Goal: Download file/media

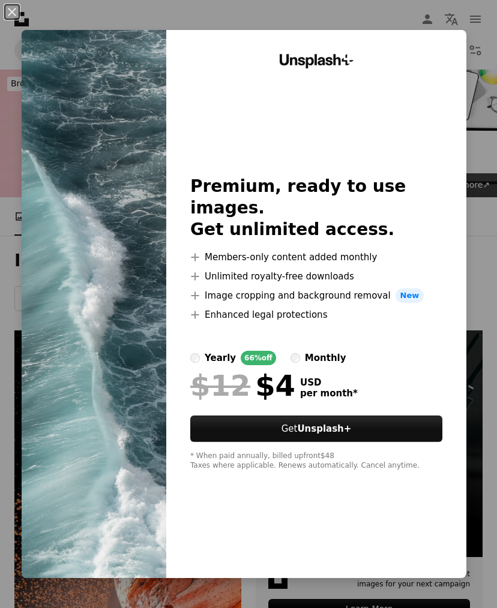
scroll to position [6419, 0]
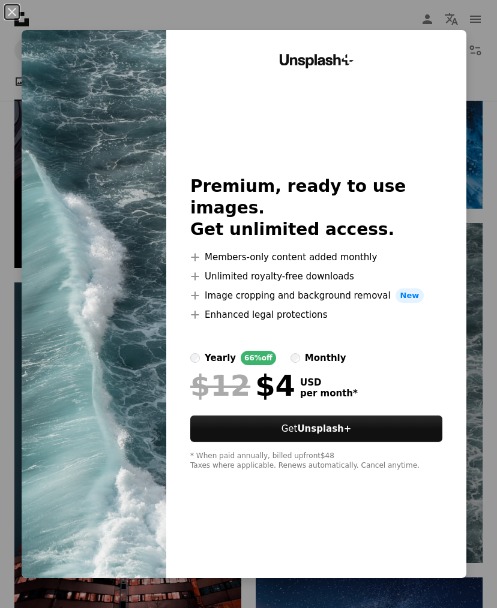
click at [13, 8] on button "An X shape" at bounding box center [12, 12] width 14 height 14
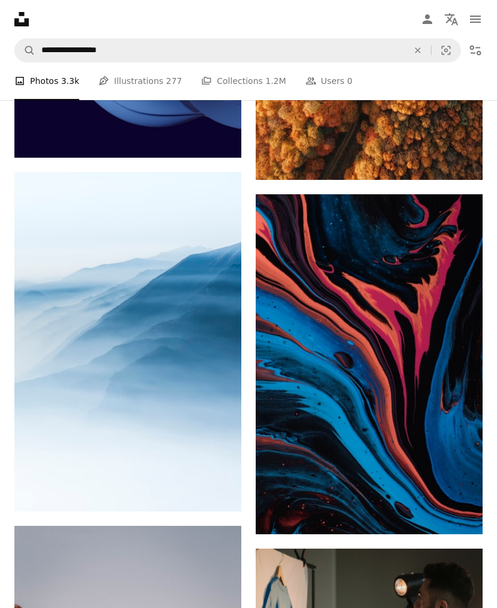
scroll to position [7322, 0]
click at [464, 516] on link "Arrow pointing down" at bounding box center [458, 512] width 24 height 19
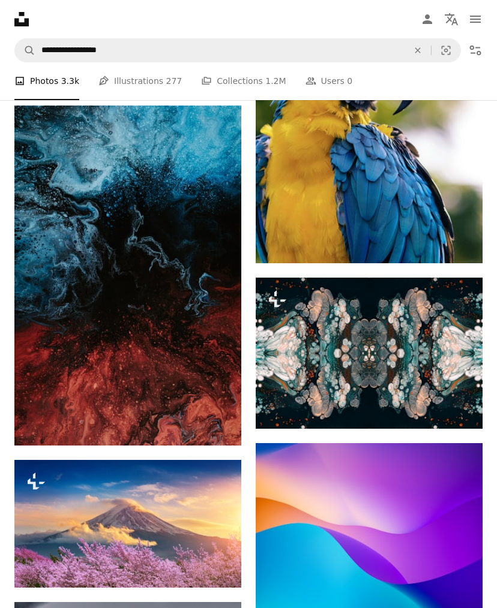
scroll to position [8605, 0]
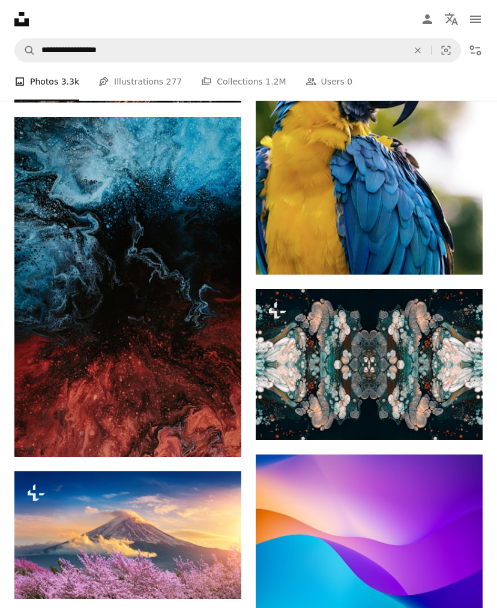
click at [224, 442] on link "Arrow pointing down" at bounding box center [217, 435] width 24 height 19
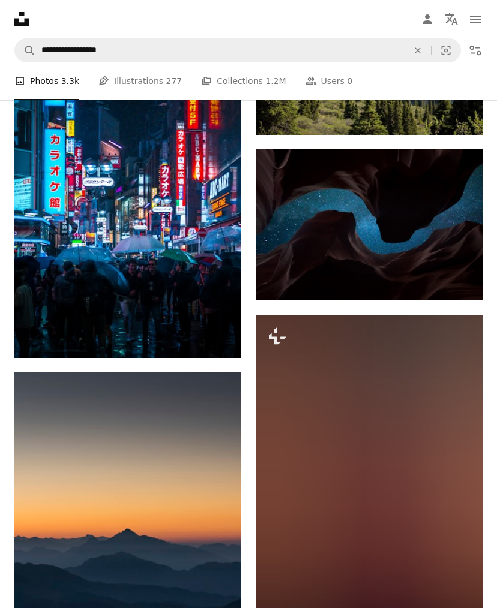
scroll to position [9617, 0]
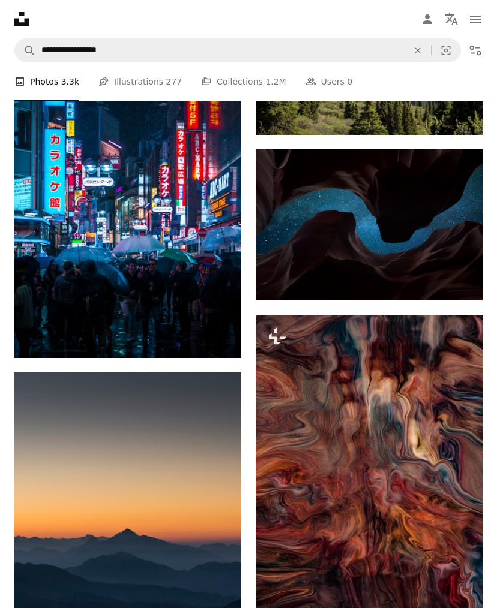
click at [465, 288] on link "Arrow pointing down" at bounding box center [458, 278] width 24 height 19
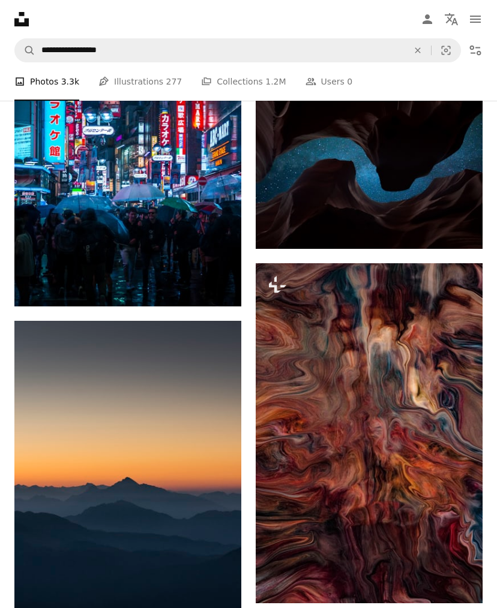
scroll to position [9651, 0]
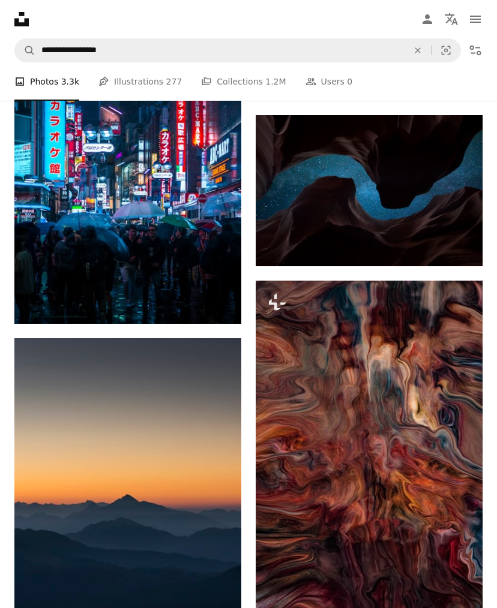
click at [449, 607] on button "A lock Download" at bounding box center [436, 598] width 67 height 19
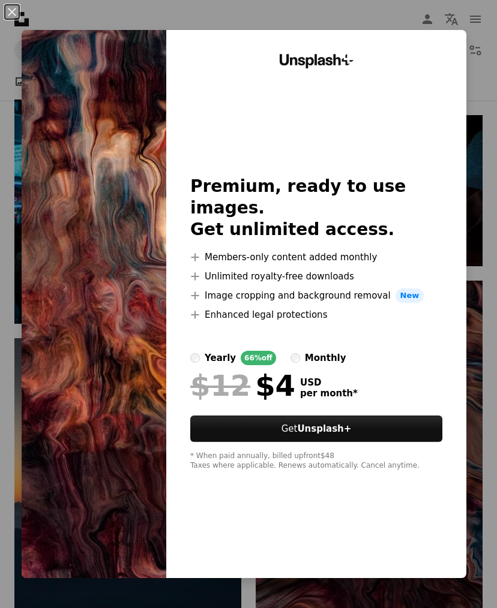
click at [11, 10] on button "An X shape" at bounding box center [12, 12] width 14 height 14
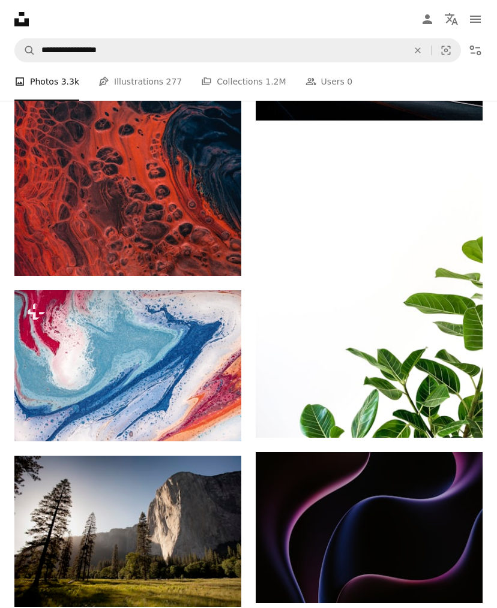
scroll to position [32346, 0]
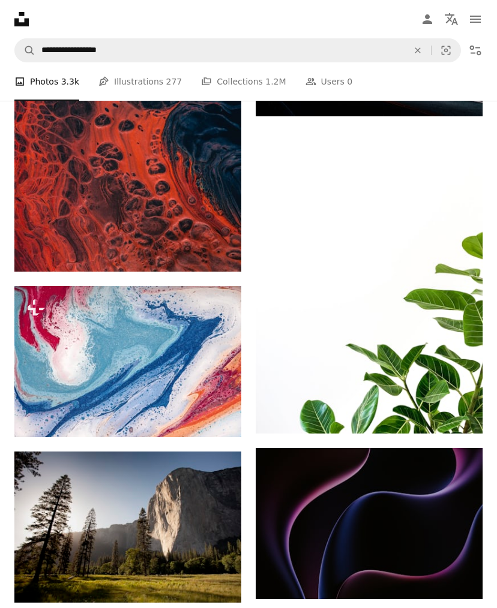
click at [212, 425] on button "A lock Download" at bounding box center [195, 415] width 67 height 19
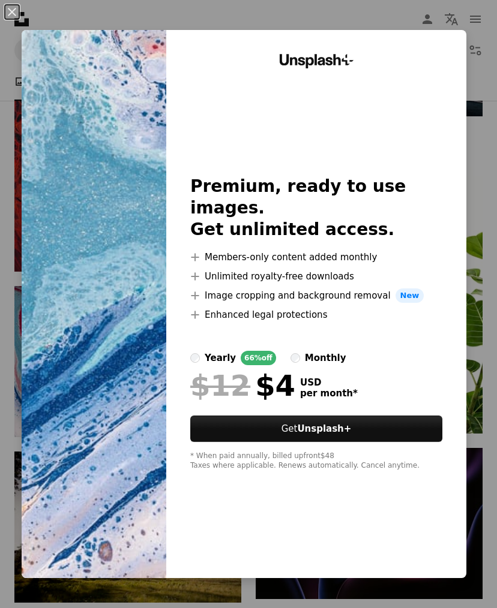
click at [10, 13] on button "An X shape" at bounding box center [12, 12] width 14 height 14
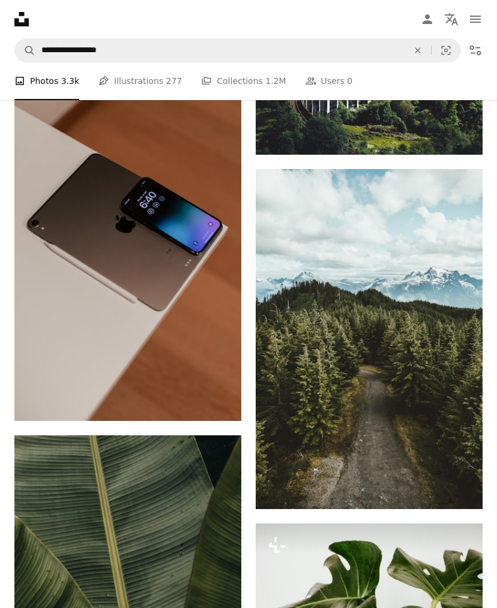
scroll to position [37005, 0]
click at [461, 494] on icon "Arrow pointing down" at bounding box center [458, 487] width 10 height 14
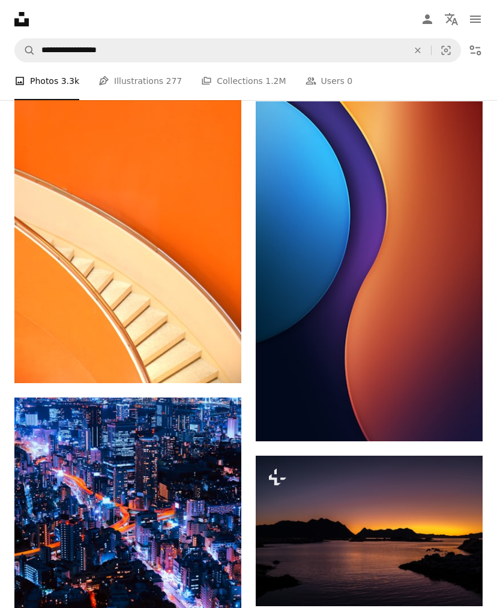
scroll to position [40056, 0]
click at [429, 314] on img at bounding box center [368, 271] width 227 height 340
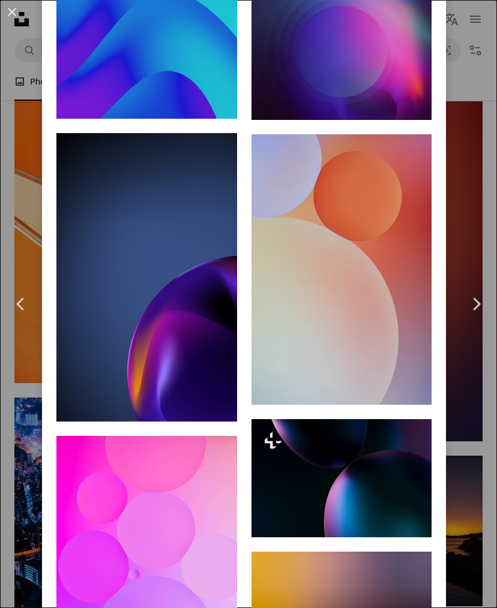
scroll to position [3732, 0]
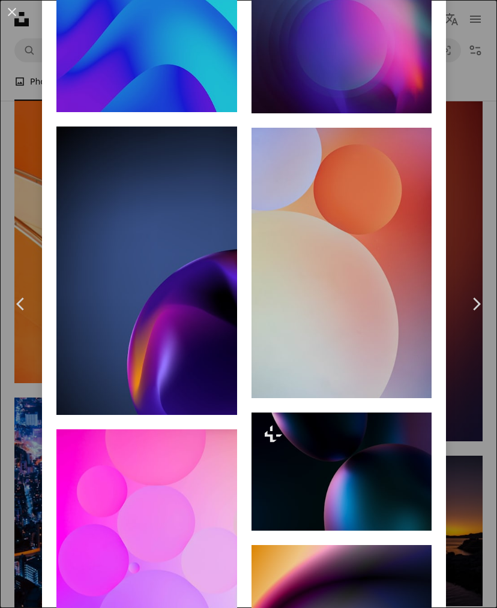
click at [31, 454] on div "An X shape Chevron left Chevron right [PERSON_NAME] martz90 A heart A plus sign…" at bounding box center [248, 304] width 497 height 608
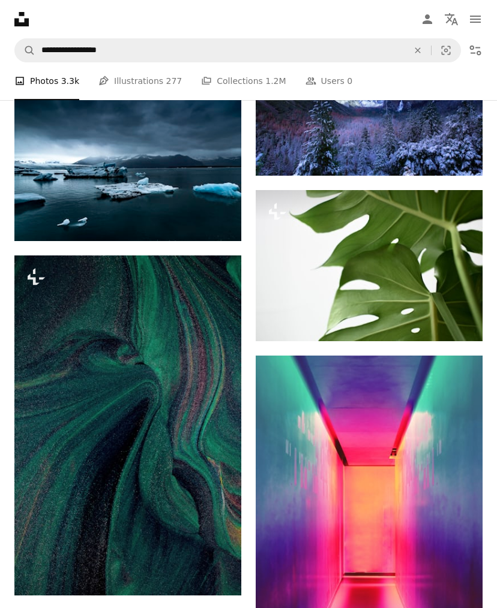
scroll to position [41323, 0]
click at [212, 583] on button "A lock Download" at bounding box center [195, 573] width 67 height 19
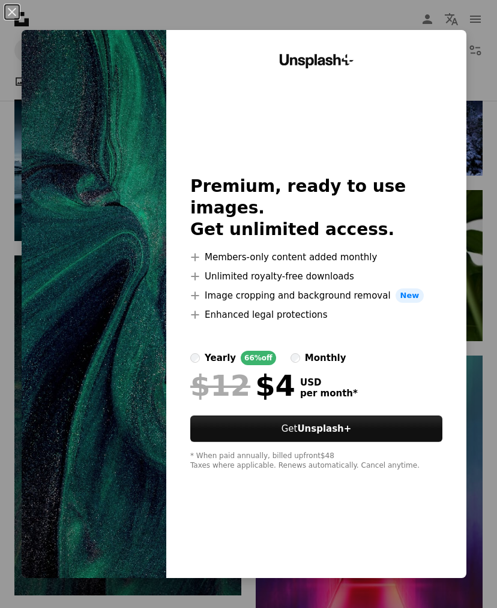
click at [17, 19] on button "An X shape" at bounding box center [12, 12] width 14 height 14
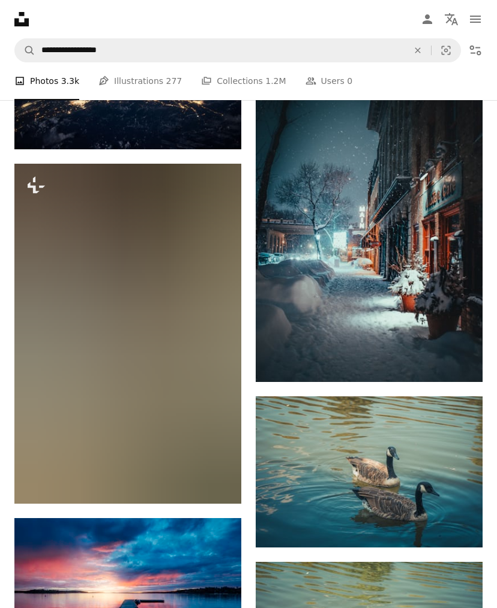
scroll to position [41935, 0]
